Goal: Task Accomplishment & Management: Complete application form

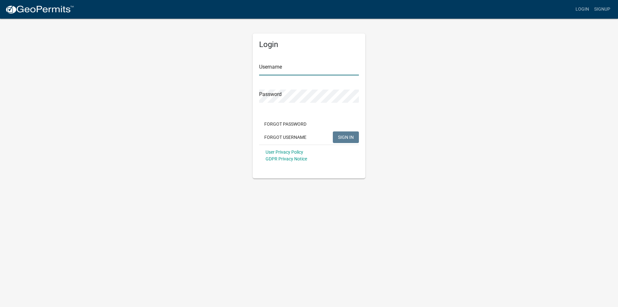
type input "[EMAIL_ADDRESS][DOMAIN_NAME]"
click at [362, 135] on div "Login Username [EMAIL_ADDRESS][DOMAIN_NAME] Password Forgot Password Forgot Use…" at bounding box center [309, 105] width 113 height 145
click at [352, 137] on span "SIGN IN" at bounding box center [346, 136] width 16 height 5
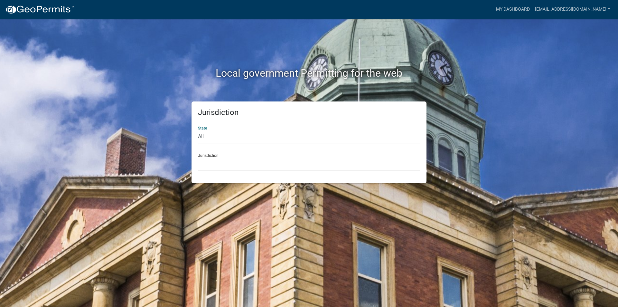
click at [354, 135] on select "All Colorado Georgia Indiana Iowa Kansas Minnesota Ohio South Carolina Wisconsin" at bounding box center [309, 136] width 222 height 13
select select "[US_STATE]"
click at [198, 130] on select "All Colorado Georgia Indiana Iowa Kansas Minnesota Ohio South Carolina Wisconsin" at bounding box center [309, 136] width 222 height 13
click at [243, 167] on select "Becker County, Minnesota Benton County, Minnesota Carlton County, Minnesota Cit…" at bounding box center [309, 163] width 222 height 13
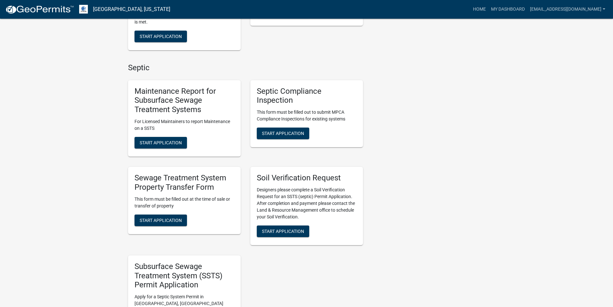
scroll to position [257, 0]
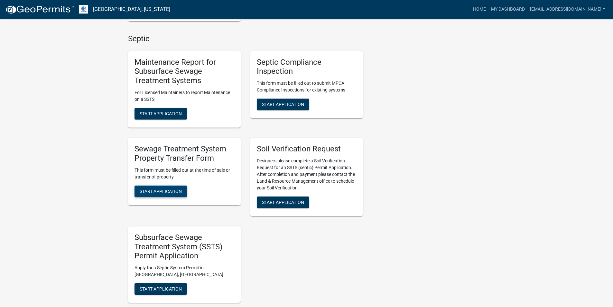
click at [142, 189] on span "Start Application" at bounding box center [161, 190] width 42 height 5
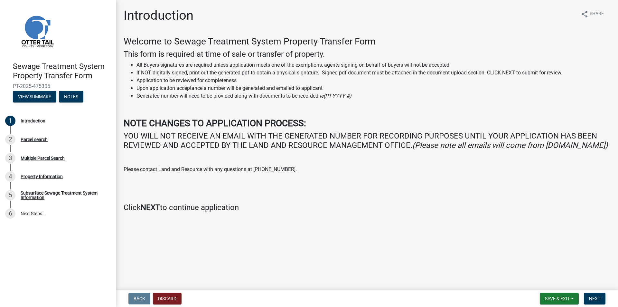
click at [471, 249] on main "Introduction share Share Welcome to Sewage Treatment System Property Transfer F…" at bounding box center [367, 143] width 502 height 287
click at [591, 298] on span "Next" at bounding box center [594, 298] width 11 height 5
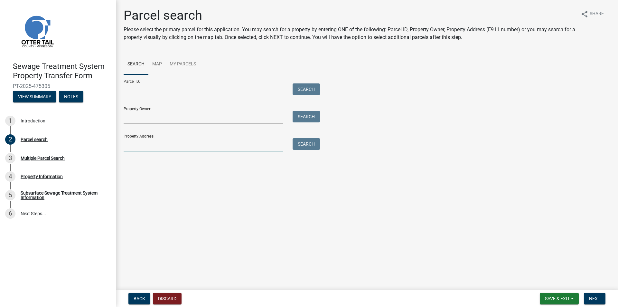
click at [180, 140] on input "Property Address:" at bounding box center [203, 144] width 159 height 13
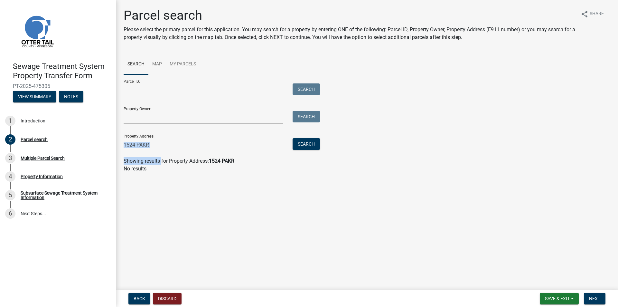
drag, startPoint x: 161, startPoint y: 151, endPoint x: 150, endPoint y: 145, distance: 12.8
click at [149, 147] on wm-search-parcel-data-activity-input "Search Map My Parcels Parcel ID: Search Property Owner: Search Property Address…" at bounding box center [367, 113] width 486 height 118
drag, startPoint x: 151, startPoint y: 144, endPoint x: 143, endPoint y: 143, distance: 7.8
click at [144, 143] on input "1524 PAKR" at bounding box center [203, 144] width 159 height 13
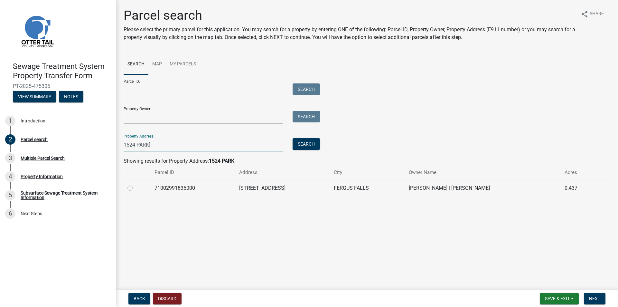
type input "1524 PARK]"
click at [135, 184] on label at bounding box center [135, 184] width 0 height 0
click at [135, 188] on input "radio" at bounding box center [137, 186] width 4 height 4
radio input "true"
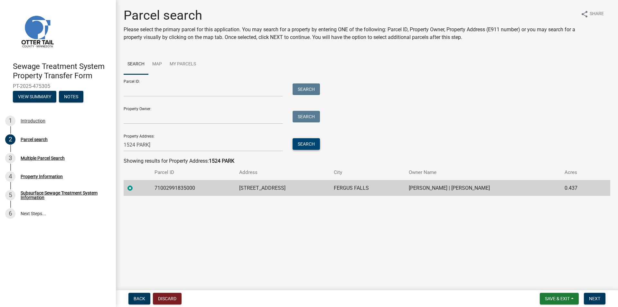
click at [317, 140] on button "Search" at bounding box center [305, 144] width 27 height 12
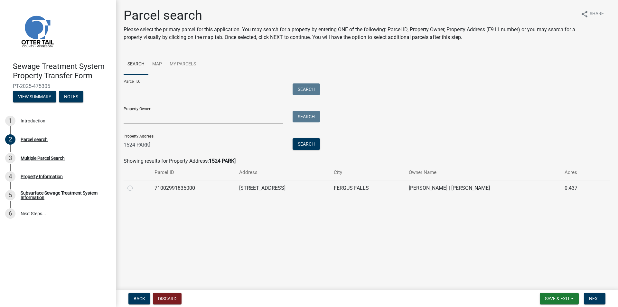
click at [135, 184] on label at bounding box center [135, 184] width 0 height 0
click at [135, 188] on input "radio" at bounding box center [137, 186] width 4 height 4
radio input "true"
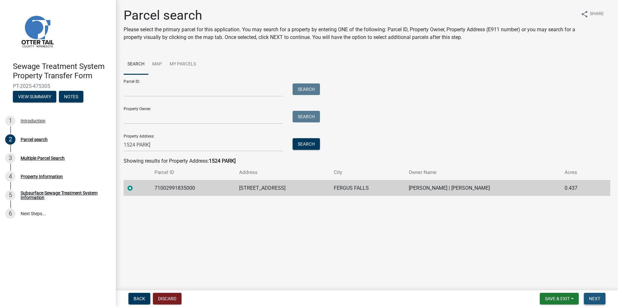
click at [595, 296] on span "Next" at bounding box center [594, 298] width 11 height 5
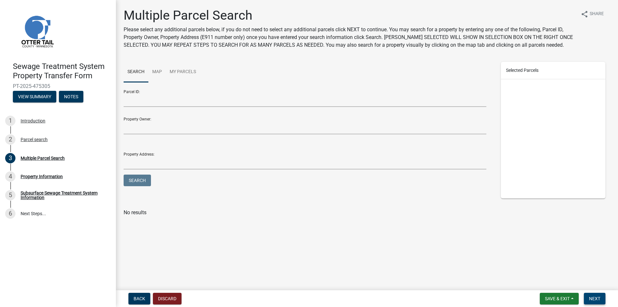
click at [601, 297] on button "Next" at bounding box center [595, 298] width 22 height 12
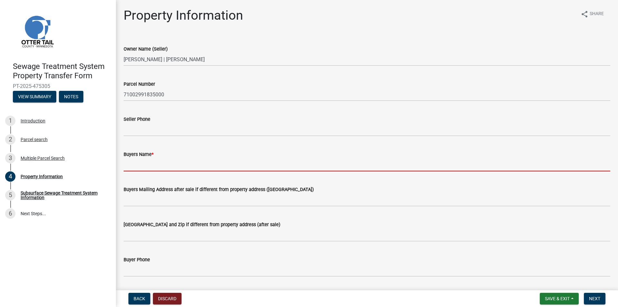
click at [144, 158] on input "Buyers Name *" at bounding box center [367, 164] width 486 height 13
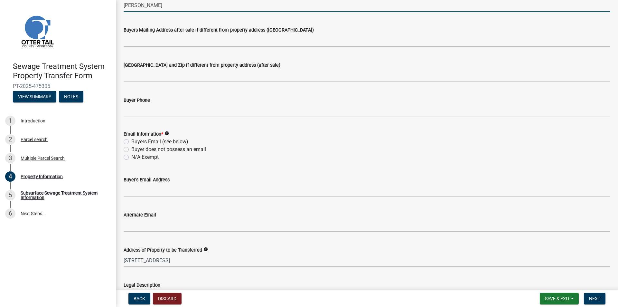
scroll to position [161, 0]
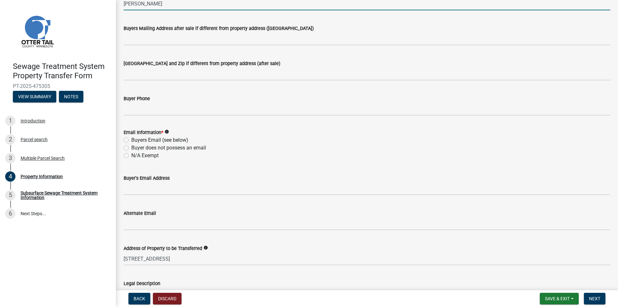
type input "JOYCE HITCHCOCK"
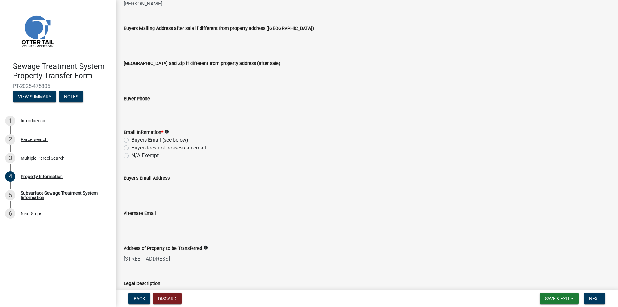
click at [131, 149] on label "Buyer does not possess an email" at bounding box center [168, 148] width 75 height 8
click at [131, 148] on input "Buyer does not possess an email" at bounding box center [133, 146] width 4 height 4
radio input "true"
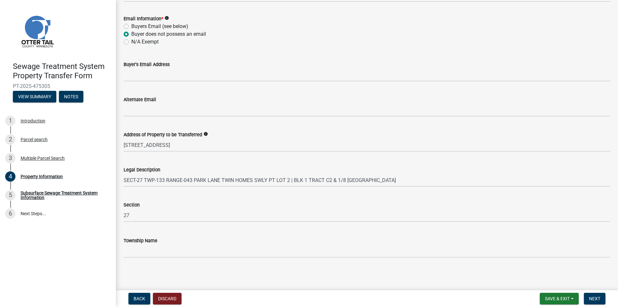
scroll to position [275, 0]
click at [588, 297] on button "Next" at bounding box center [595, 298] width 22 height 12
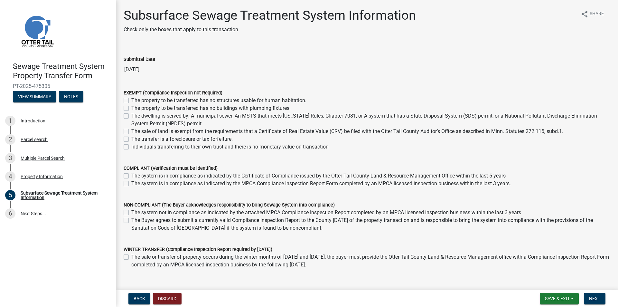
click at [494, 129] on label "The sale of land is exempt from the requirements that a Certificate of Real Est…" at bounding box center [347, 131] width 432 height 8
click at [135, 129] on input "The sale of land is exempt from the requirements that a Certificate of Real Est…" at bounding box center [133, 129] width 4 height 4
checkbox input "true"
checkbox input "false"
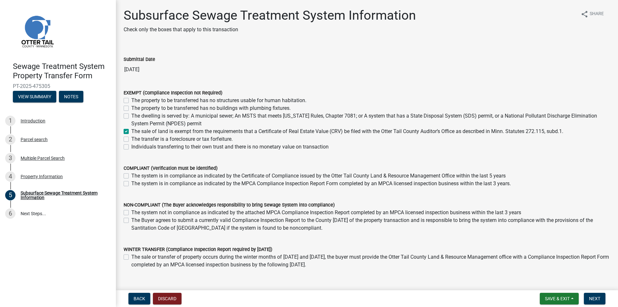
checkbox input "false"
checkbox input "true"
checkbox input "false"
drag, startPoint x: 495, startPoint y: 130, endPoint x: 564, endPoint y: 132, distance: 69.5
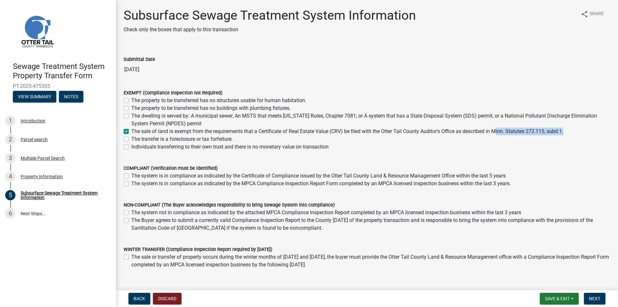
click at [563, 132] on label "The sale of land is exempt from the requirements that a Certificate of Real Est…" at bounding box center [347, 131] width 432 height 8
click at [402, 154] on wm-data-entity-input "EXEMPT (Compliance Inspection not Required) The property to be transferred has …" at bounding box center [367, 118] width 486 height 75
click at [600, 298] on button "Next" at bounding box center [595, 298] width 22 height 12
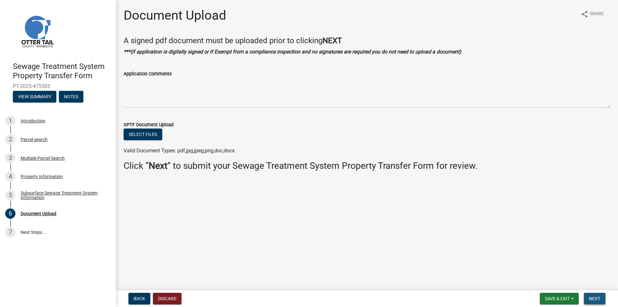
click at [588, 295] on button "Next" at bounding box center [595, 298] width 22 height 12
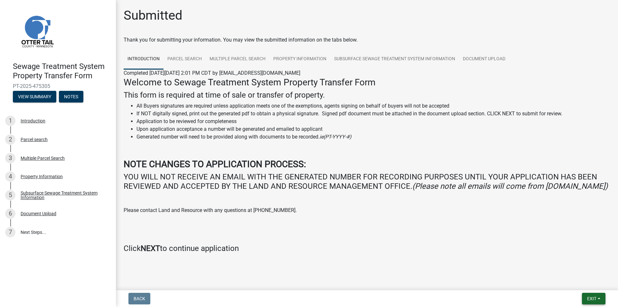
click at [589, 298] on span "Exit" at bounding box center [591, 298] width 9 height 5
click at [579, 286] on button "Save & Exit" at bounding box center [579, 281] width 51 height 15
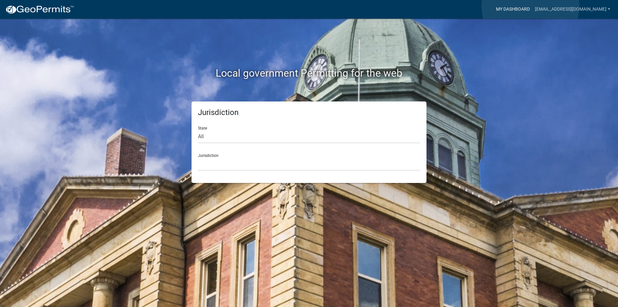
click at [530, 6] on link "My Dashboard" at bounding box center [512, 9] width 39 height 12
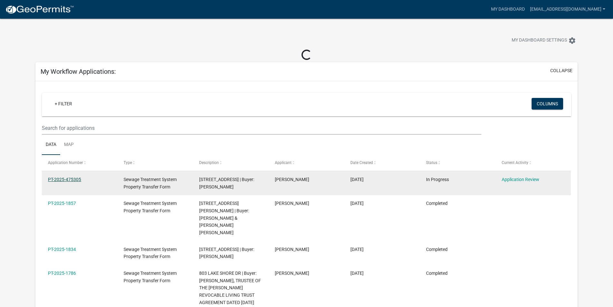
click at [65, 178] on link "PT-2025-475305" at bounding box center [64, 179] width 33 height 5
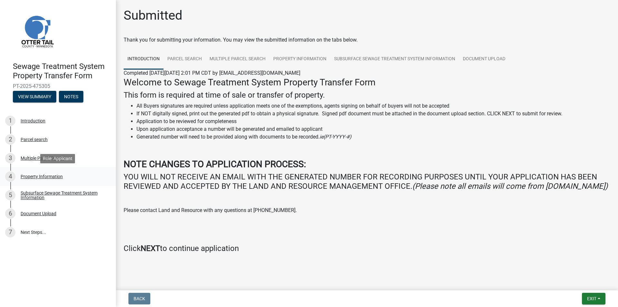
click at [36, 173] on div "4 Property Information" at bounding box center [55, 176] width 100 height 10
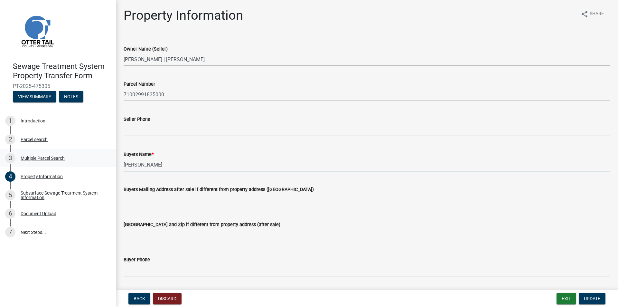
drag, startPoint x: 172, startPoint y: 166, endPoint x: 83, endPoint y: 161, distance: 89.5
click at [83, 161] on div "Sewage Treatment System Property Transfer Form PT-2025-475305 View Summary Note…" at bounding box center [309, 153] width 618 height 307
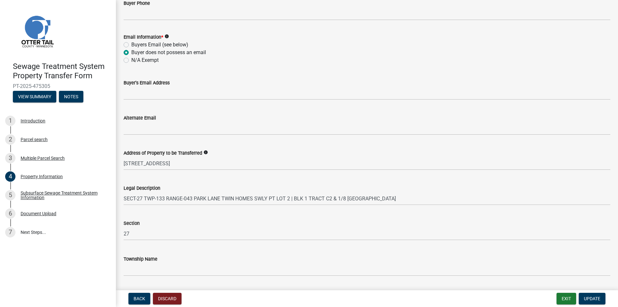
scroll to position [275, 0]
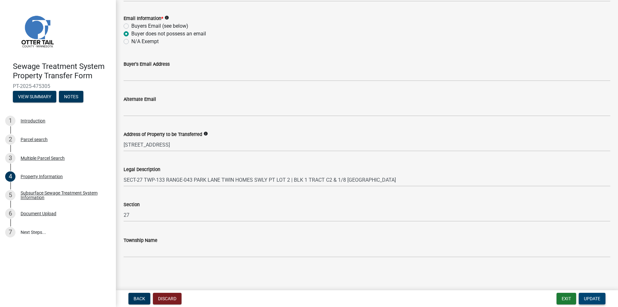
type input "CEDAR SIX, LLC"
click at [590, 300] on span "Update" at bounding box center [592, 298] width 16 height 5
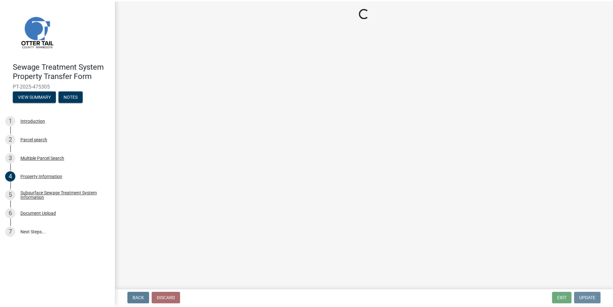
scroll to position [0, 0]
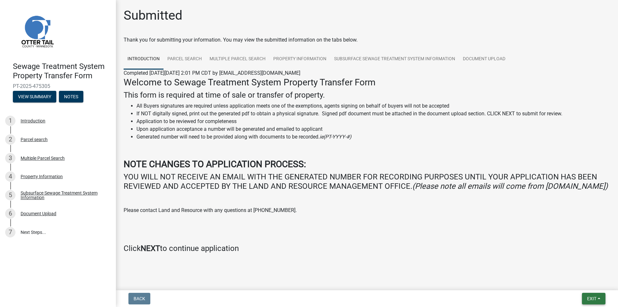
click at [590, 295] on button "Exit" at bounding box center [593, 298] width 23 height 12
click at [586, 284] on button "Save & Exit" at bounding box center [579, 281] width 51 height 15
